Goal: Transaction & Acquisition: Purchase product/service

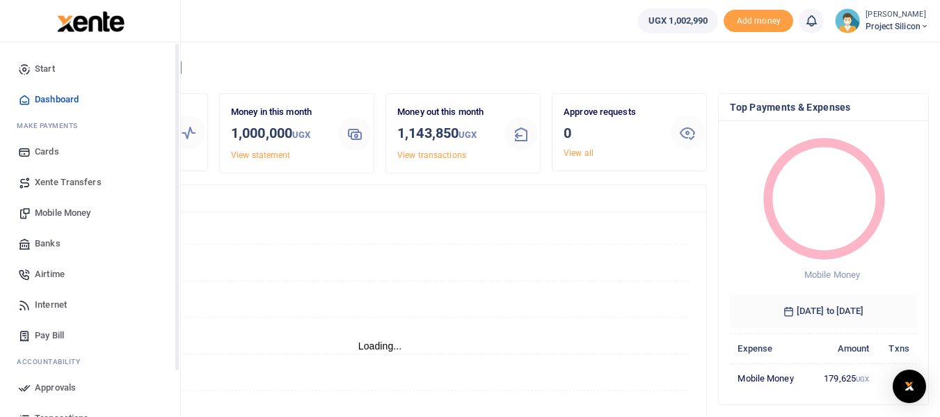
scroll to position [11, 11]
click at [56, 212] on span "Mobile Money" at bounding box center [63, 213] width 56 height 14
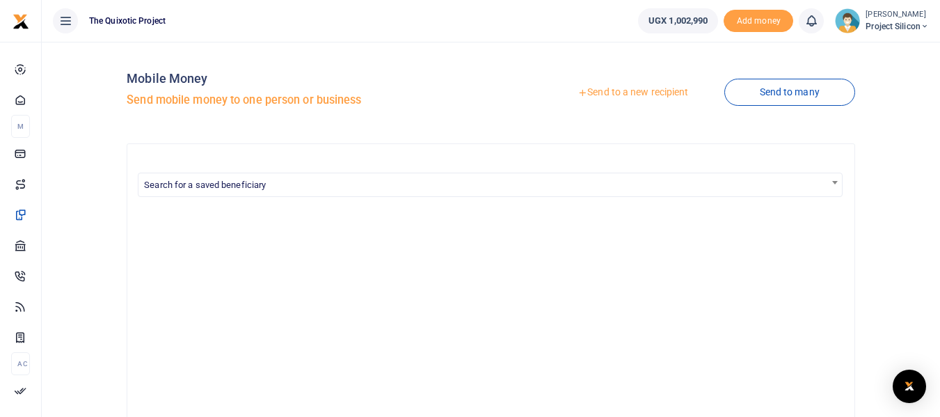
click at [636, 89] on link "Send to a new recipient" at bounding box center [633, 92] width 182 height 25
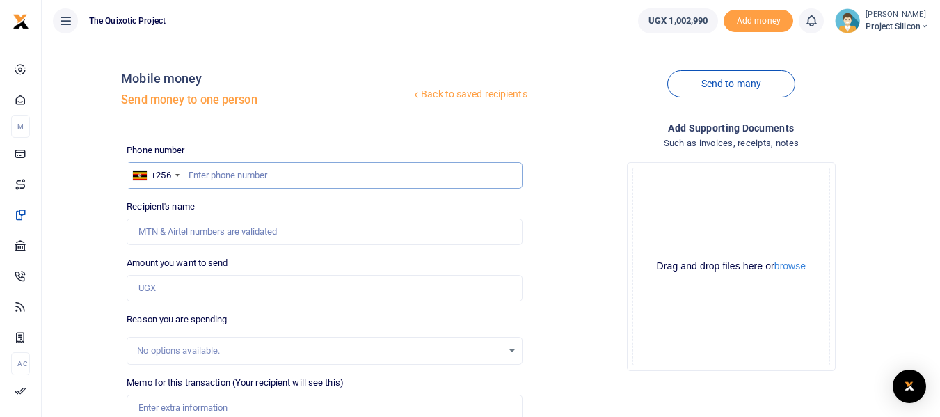
click at [350, 179] on input "text" at bounding box center [324, 175] width 395 height 26
type input "0779500264"
type input "Esther Aligumya"
type input "0779500264"
click at [220, 292] on input "Amount you want to send" at bounding box center [324, 288] width 395 height 26
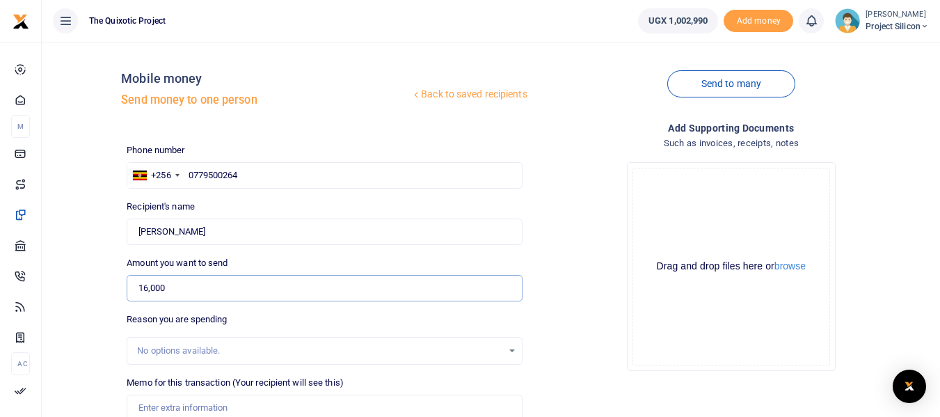
type input "16,000"
click at [197, 406] on input "Memo for this transaction (Your recipient will see this)" at bounding box center [324, 408] width 395 height 26
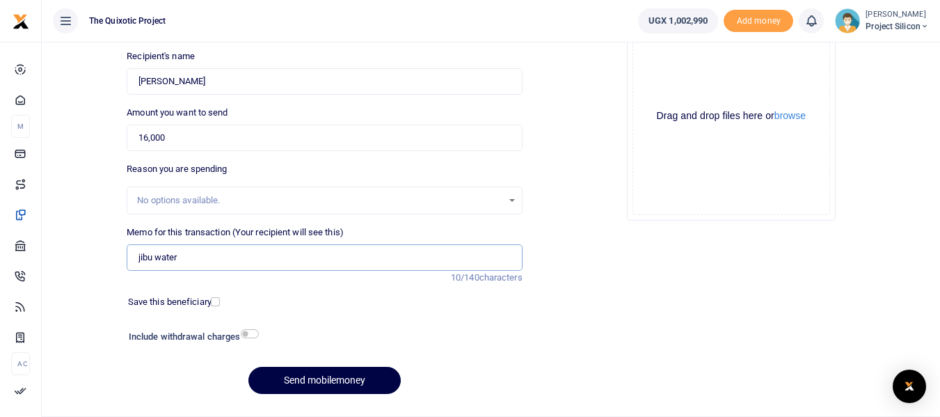
scroll to position [152, 0]
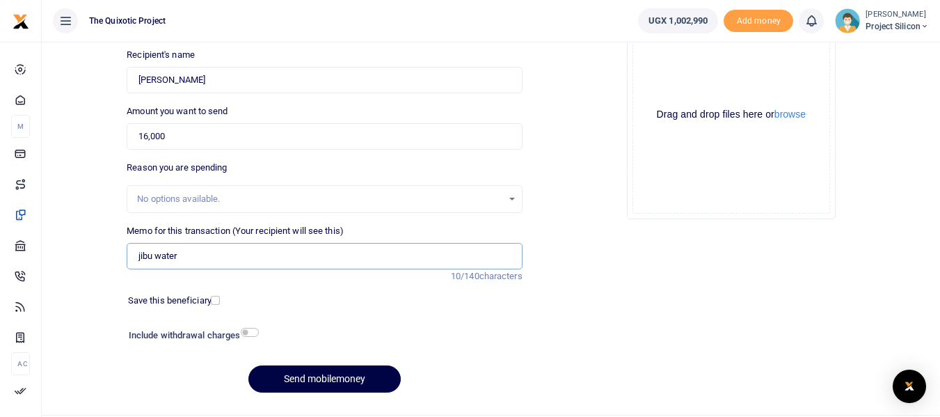
type input "jibu water"
click at [249, 330] on input "checkbox" at bounding box center [250, 332] width 18 height 9
checkbox input "true"
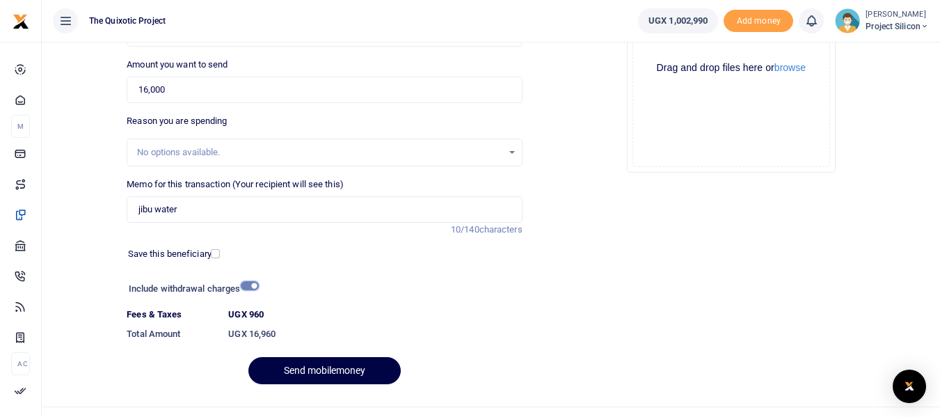
scroll to position [224, 0]
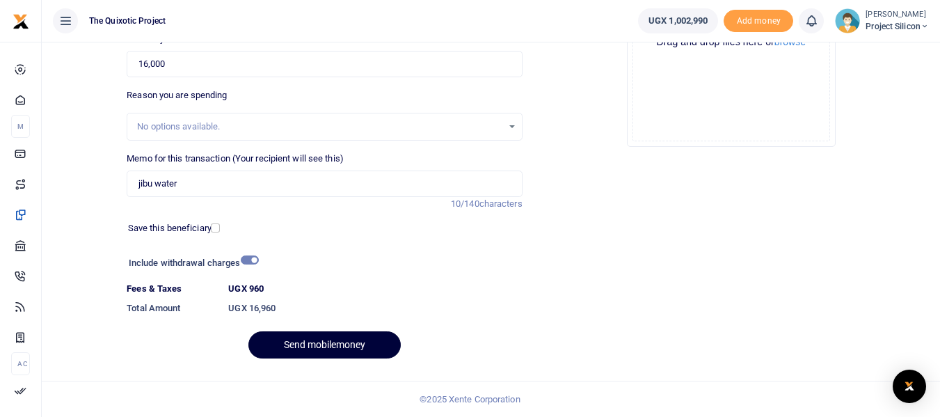
click at [324, 336] on button "Send mobilemoney" at bounding box center [325, 344] width 152 height 27
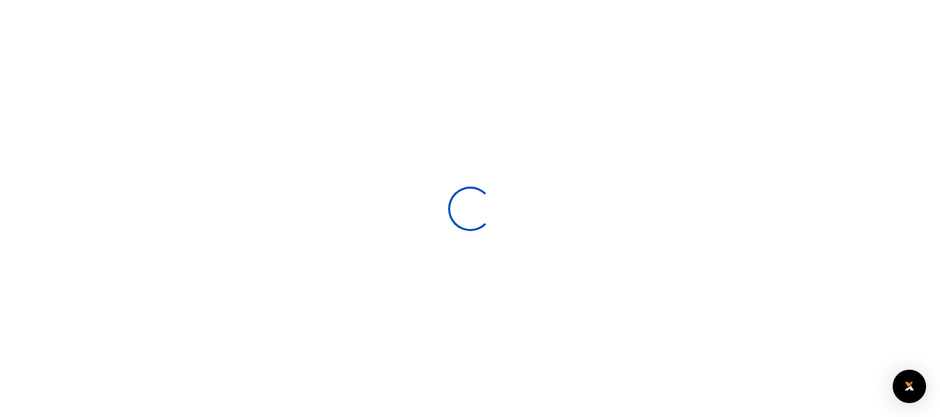
scroll to position [186, 0]
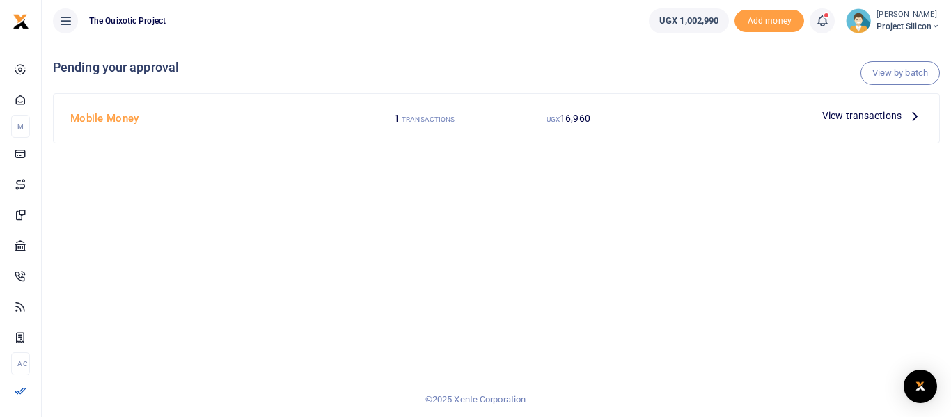
click at [430, 121] on small "TRANSACTIONS" at bounding box center [428, 120] width 53 height 8
click at [869, 120] on span "View transactions" at bounding box center [861, 115] width 79 height 15
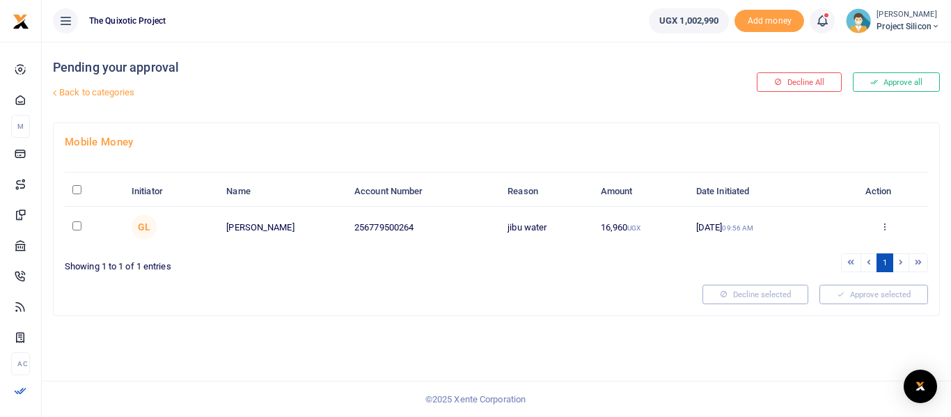
click at [79, 187] on input "\a \a : activate to sort column descending" at bounding box center [76, 189] width 9 height 9
checkbox input "true"
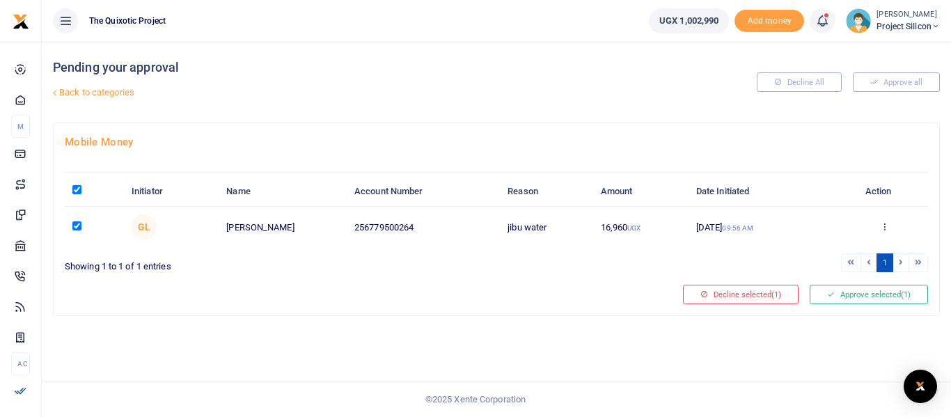
click at [79, 191] on input "\a \a : activate to sort column descending" at bounding box center [76, 189] width 9 height 9
checkbox input "false"
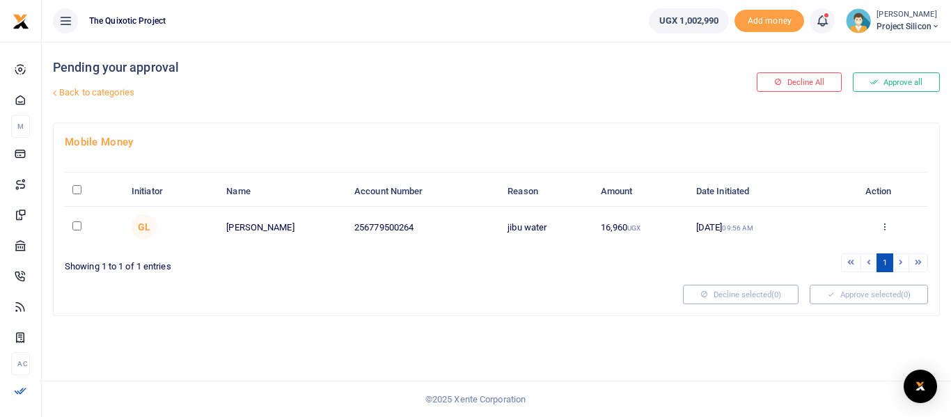
click at [72, 230] on input "checkbox" at bounding box center [76, 225] width 9 height 9
checkbox input "true"
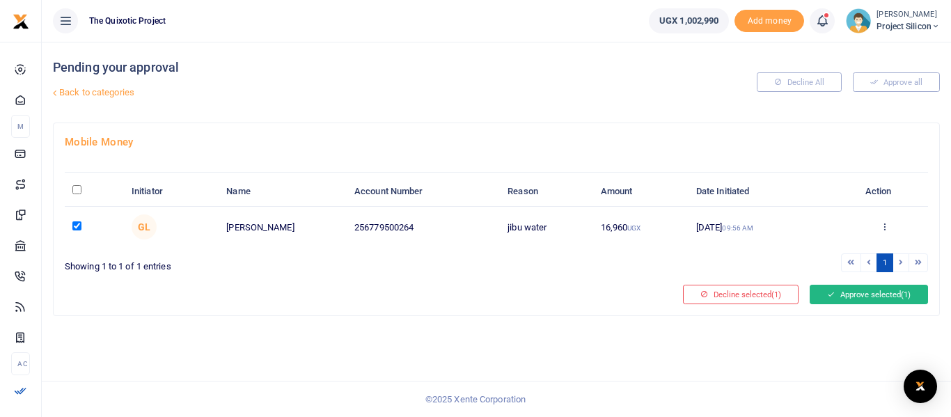
click at [858, 299] on button "Approve selected (1)" at bounding box center [869, 294] width 118 height 19
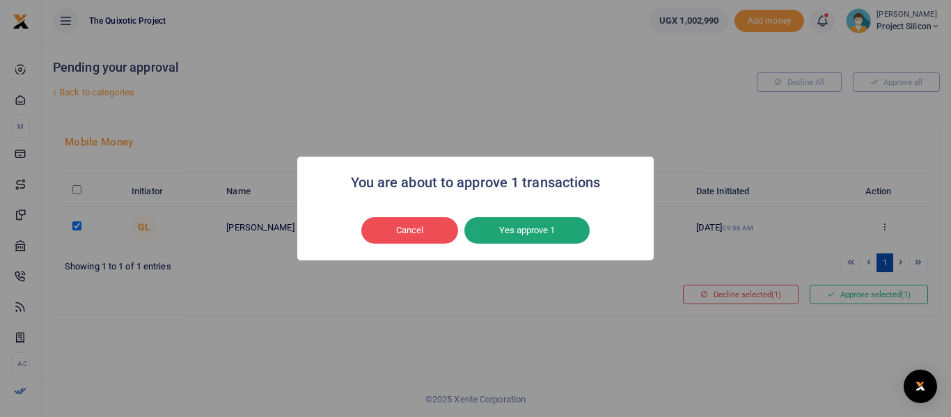
click at [585, 228] on button "Yes approve 1" at bounding box center [526, 230] width 125 height 26
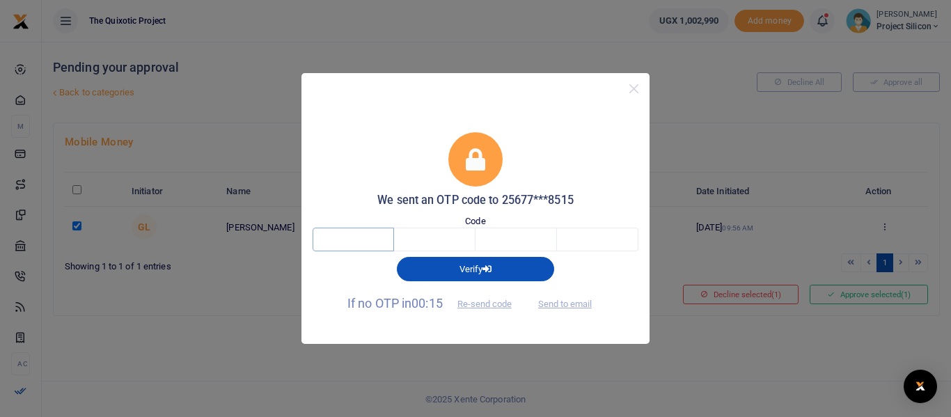
click at [363, 237] on input "text" at bounding box center [353, 240] width 81 height 24
type input "9"
type input "3"
type input "5"
type input "6"
